Goal: Task Accomplishment & Management: Manage account settings

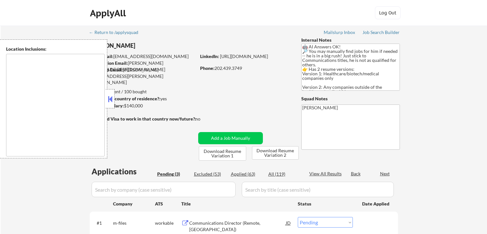
select select ""pending""
type textarea "[GEOGRAPHIC_DATA], [GEOGRAPHIC_DATA] [GEOGRAPHIC_DATA], [GEOGRAPHIC_DATA] [GEOG…"
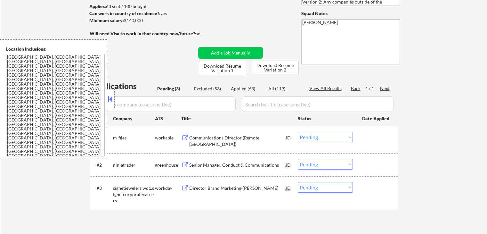
scroll to position [96, 0]
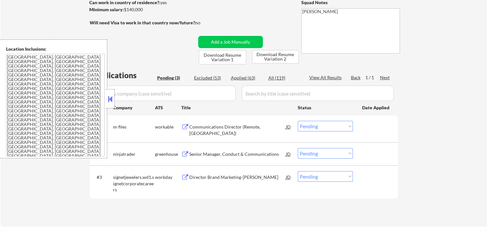
click at [185, 124] on button at bounding box center [185, 127] width 8 height 6
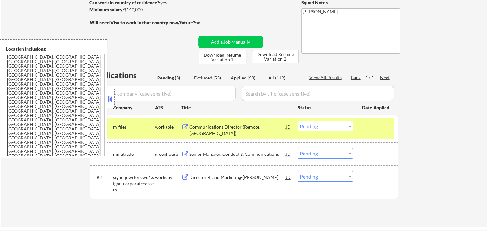
click at [186, 153] on button at bounding box center [185, 154] width 8 height 6
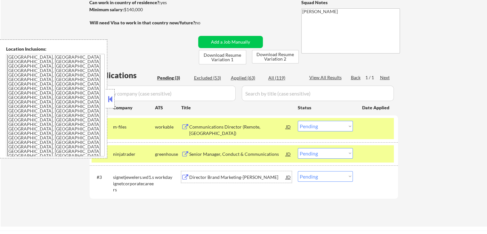
click at [186, 181] on div "Director Brand Marketing-[PERSON_NAME]" at bounding box center [236, 177] width 111 height 12
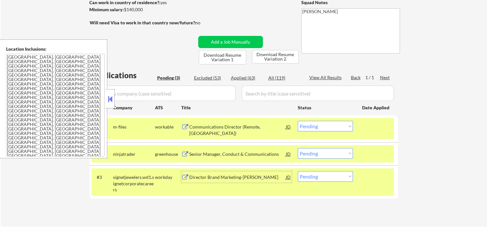
click at [313, 127] on select "Choose an option... Pending Applied Excluded (Questions) Excluded (Expired) Exc…" at bounding box center [325, 126] width 55 height 11
click at [298, 121] on select "Choose an option... Pending Applied Excluded (Questions) Excluded (Expired) Exc…" at bounding box center [325, 126] width 55 height 11
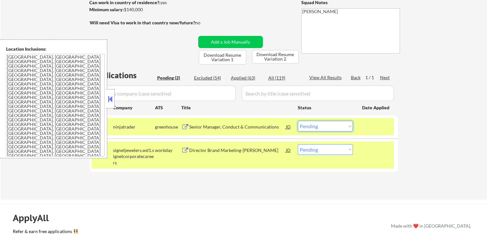
click at [320, 127] on select "Choose an option... Pending Applied Excluded (Questions) Excluded (Expired) Exc…" at bounding box center [325, 126] width 55 height 11
click at [298, 121] on select "Choose an option... Pending Applied Excluded (Questions) Excluded (Expired) Exc…" at bounding box center [325, 126] width 55 height 11
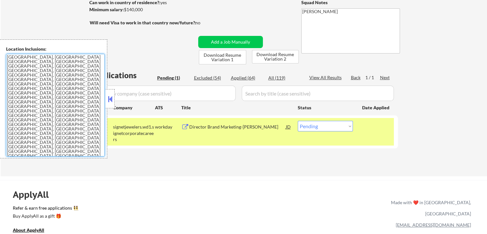
click at [340, 125] on select "Choose an option... Pending Applied Excluded (Questions) Excluded (Expired) Exc…" at bounding box center [325, 126] width 55 height 11
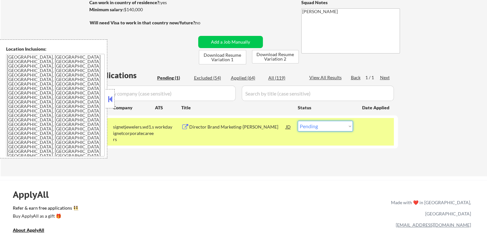
select select ""applied""
click at [298, 121] on select "Choose an option... Pending Applied Excluded (Questions) Excluded (Expired) Exc…" at bounding box center [325, 126] width 55 height 11
